Goal: Find specific page/section: Find specific page/section

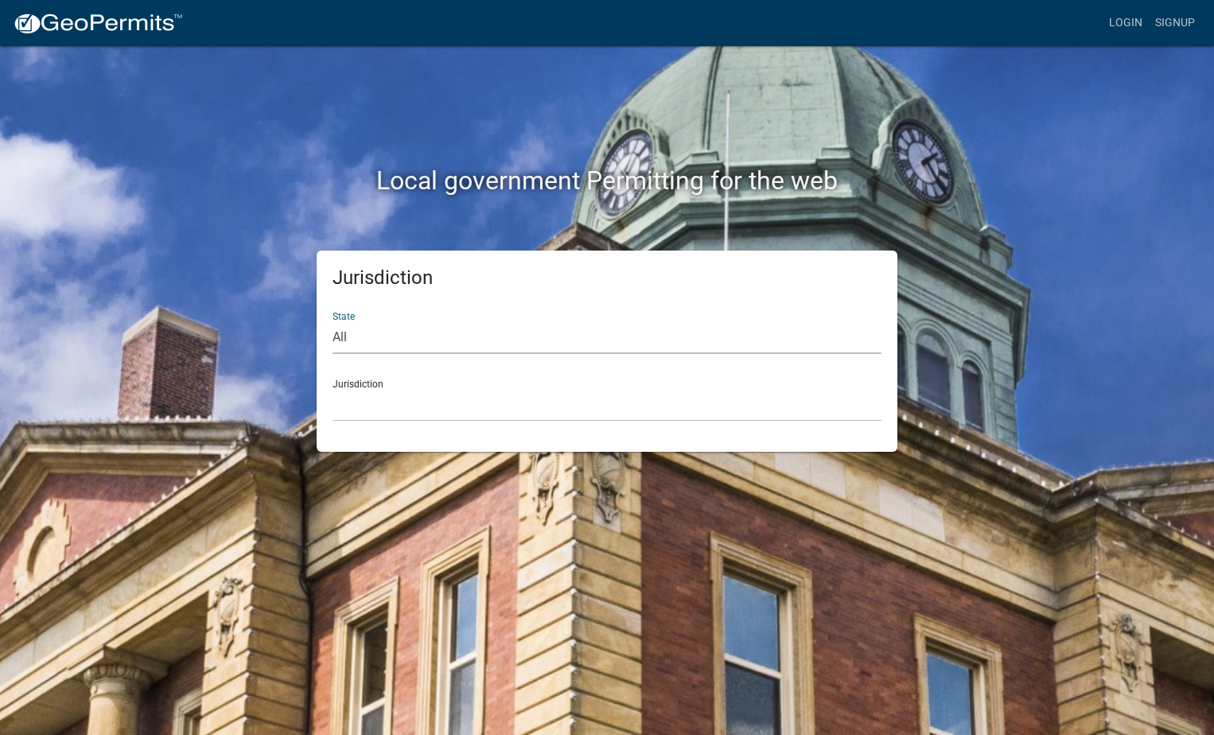
click at [412, 346] on select "All [US_STATE] [US_STATE] [US_STATE] [US_STATE] [US_STATE] [US_STATE] [US_STATE…" at bounding box center [606, 337] width 549 height 33
select select "[US_STATE]"
click at [332, 321] on select "All [US_STATE] [US_STATE] [US_STATE] [US_STATE] [US_STATE] [US_STATE] [US_STATE…" at bounding box center [606, 337] width 549 height 33
click at [388, 392] on select "City of [GEOGRAPHIC_DATA], [US_STATE] City of [GEOGRAPHIC_DATA], [US_STATE] Cit…" at bounding box center [606, 405] width 549 height 33
click at [346, 329] on select "All [US_STATE] [US_STATE] [US_STATE] [US_STATE] [US_STATE] [US_STATE] [US_STATE…" at bounding box center [606, 337] width 549 height 33
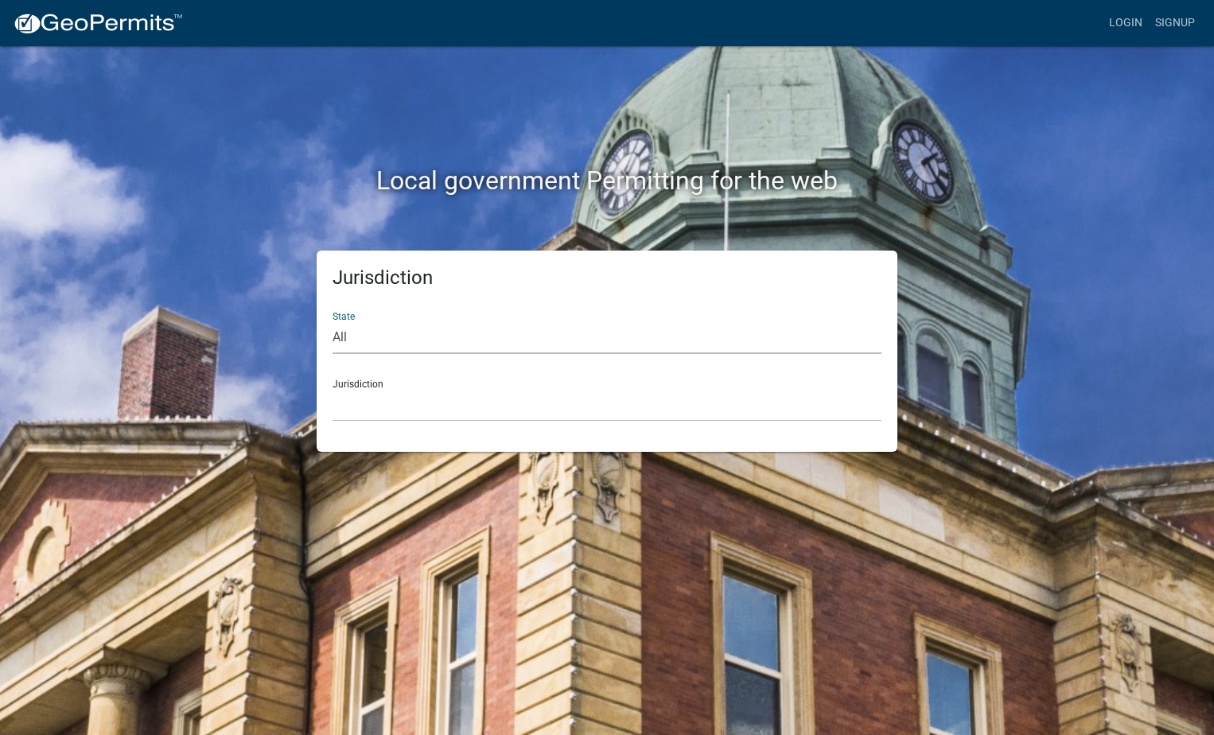
select select "[US_STATE]"
click at [332, 321] on select "All [US_STATE] [US_STATE] [US_STATE] [US_STATE] [US_STATE] [US_STATE] [US_STATE…" at bounding box center [606, 337] width 549 height 33
click at [348, 398] on select "City of [GEOGRAPHIC_DATA], [US_STATE] City of [GEOGRAPHIC_DATA], [US_STATE] Cit…" at bounding box center [606, 405] width 549 height 33
